Goal: Check status: Check status

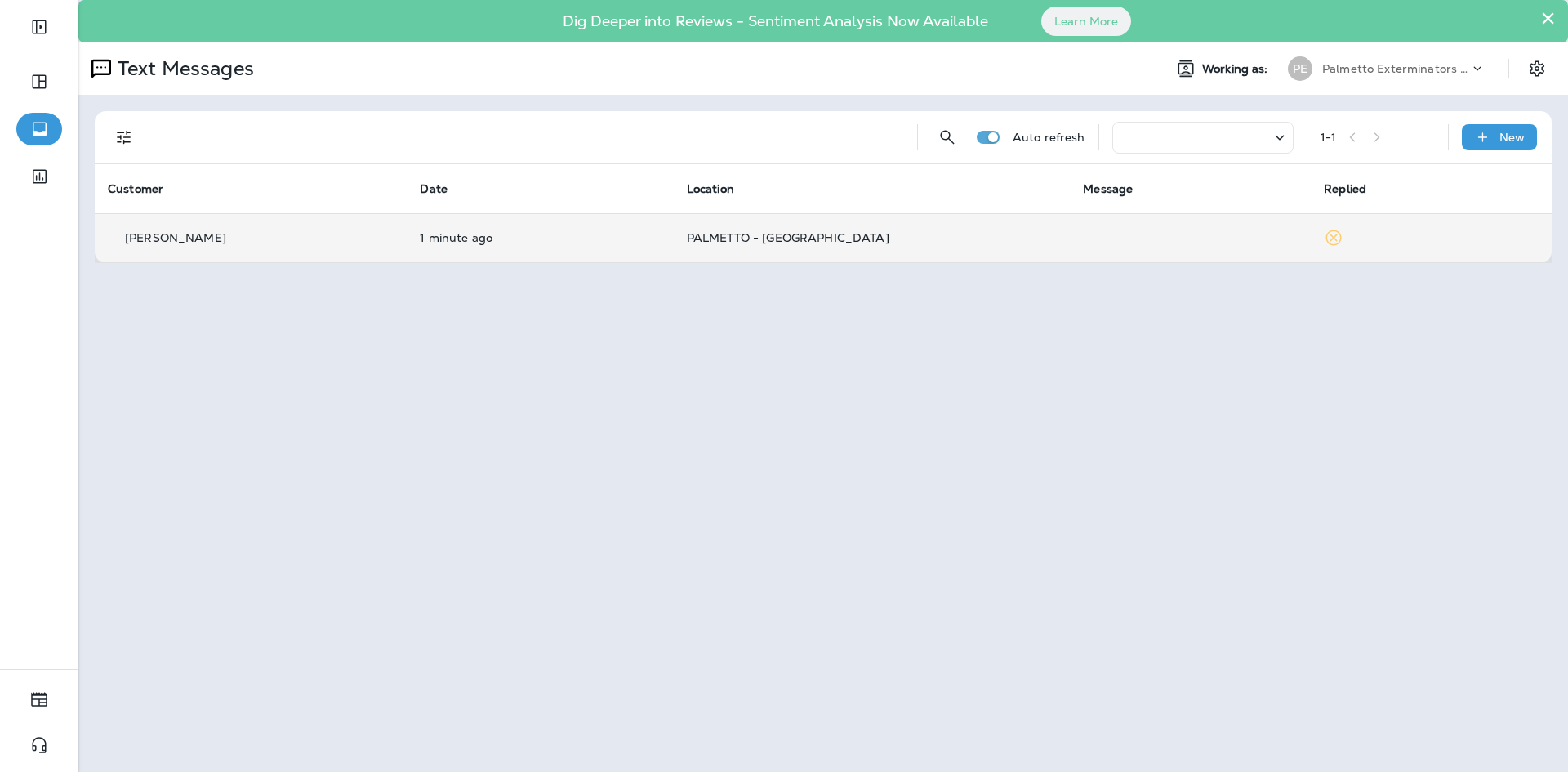
click at [789, 230] on span "PALMETTO - [GEOGRAPHIC_DATA]" at bounding box center [788, 237] width 202 height 15
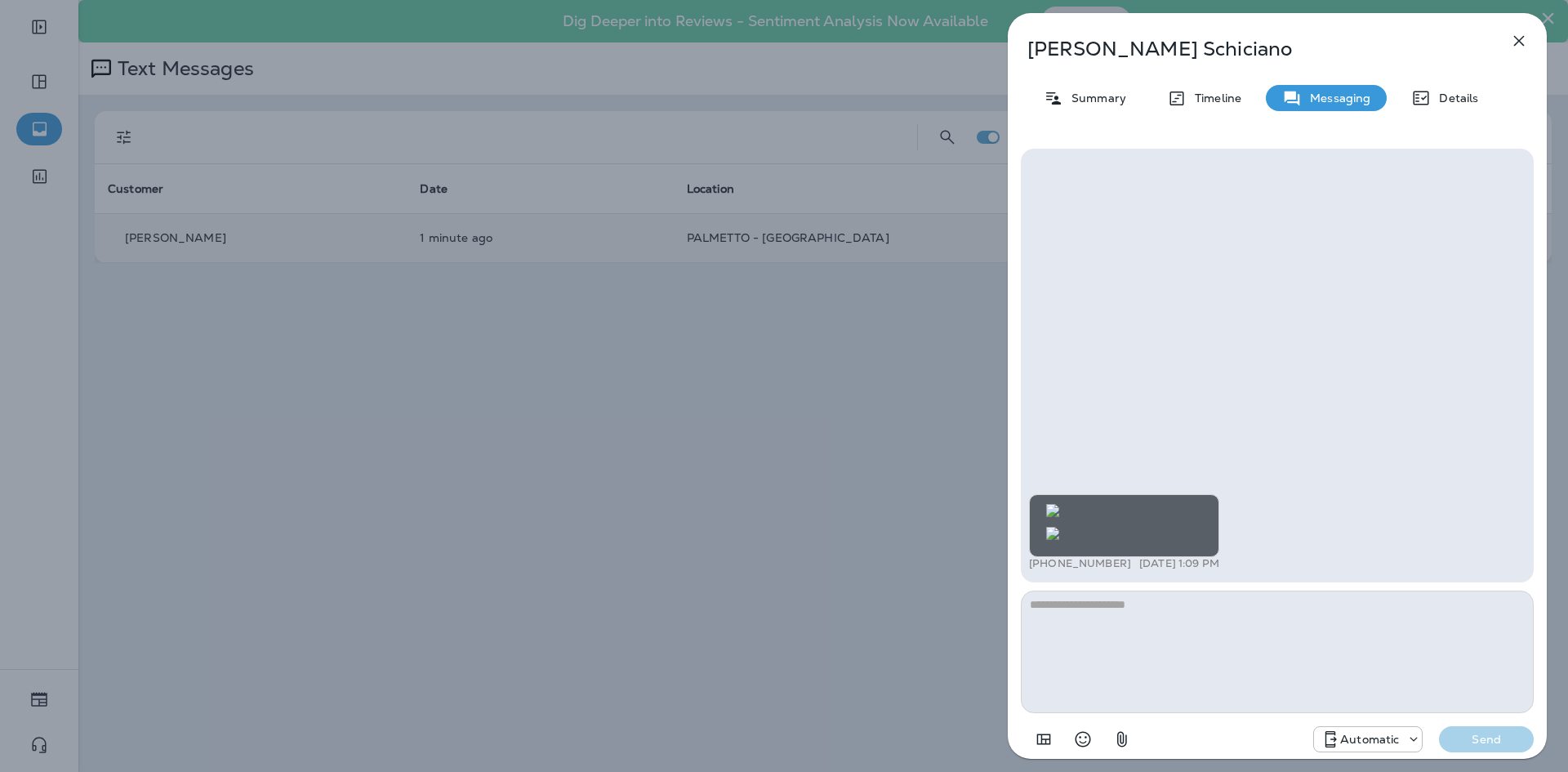
scroll to position [-100, 0]
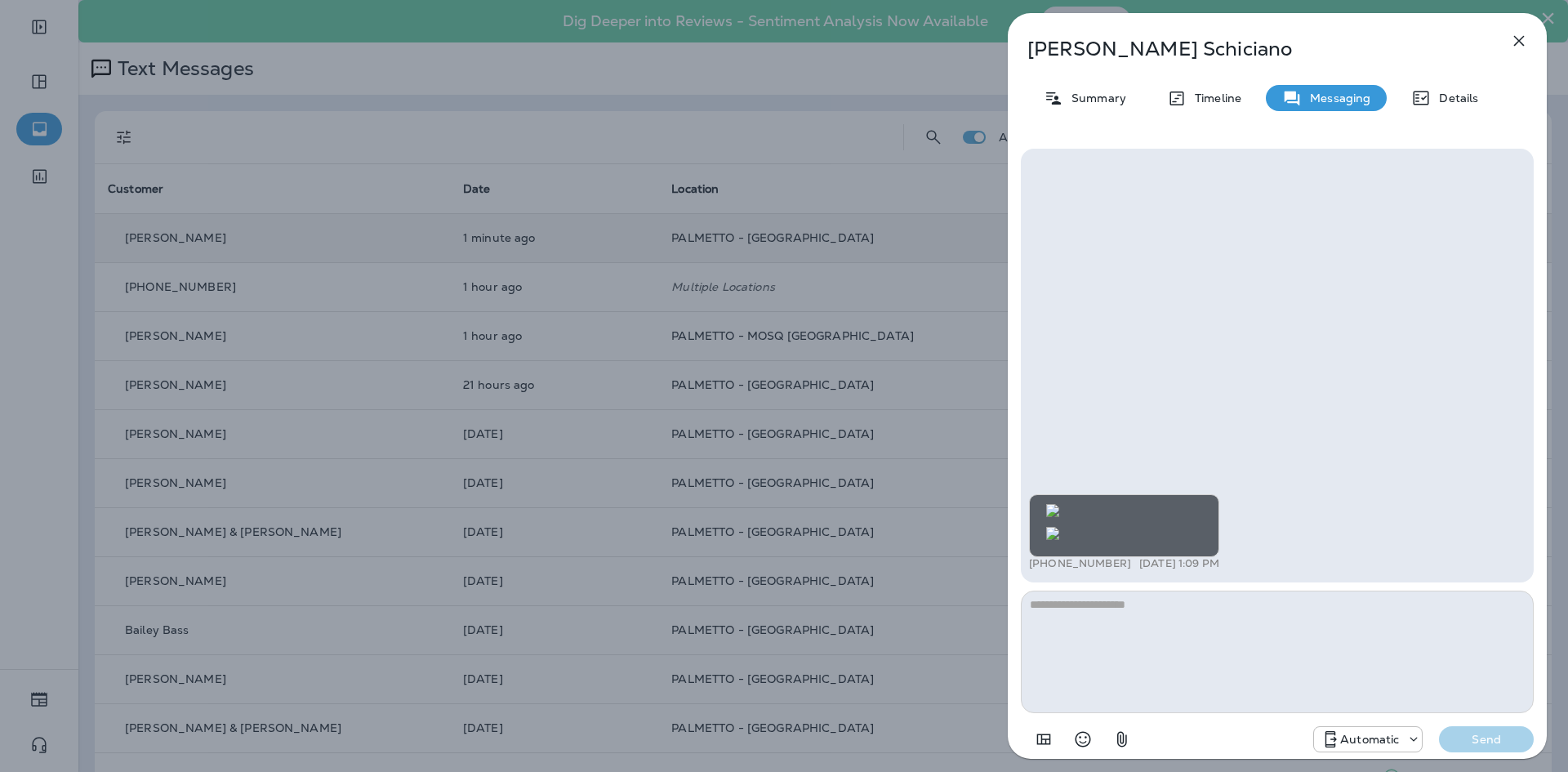
click at [1060, 503] on img at bounding box center [1053, 510] width 13 height 13
click at [1060, 539] on img at bounding box center [1053, 533] width 13 height 13
click at [1516, 42] on icon "button" at bounding box center [1519, 41] width 20 height 20
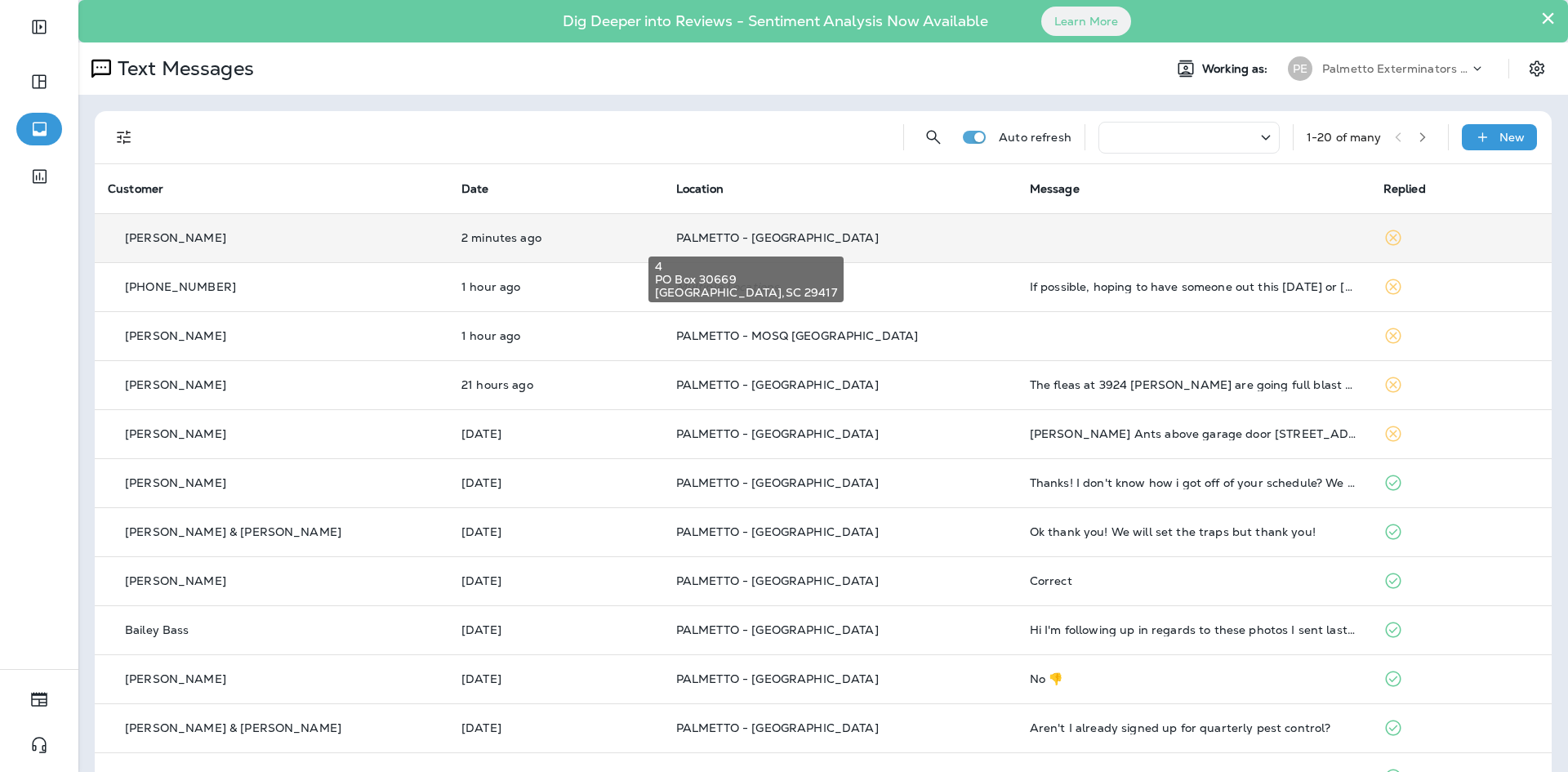
click at [676, 241] on span "PALMETTO - [GEOGRAPHIC_DATA]" at bounding box center [777, 237] width 202 height 15
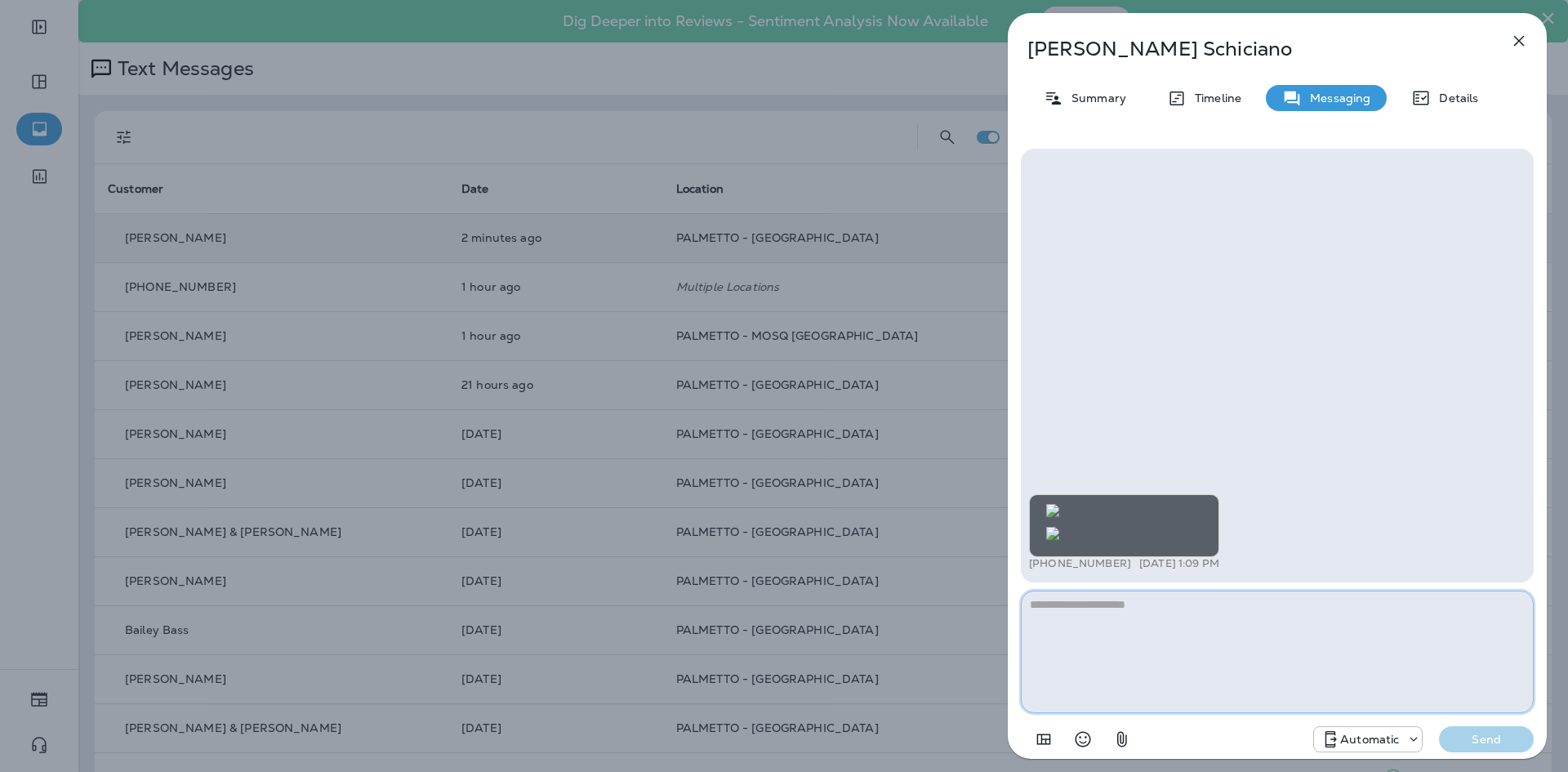
scroll to position [-100, 0]
click at [1060, 503] on img at bounding box center [1053, 510] width 13 height 13
click at [1060, 526] on img at bounding box center [1053, 533] width 13 height 13
click at [1527, 47] on icon "button" at bounding box center [1519, 41] width 20 height 20
